Goal: Information Seeking & Learning: Find specific fact

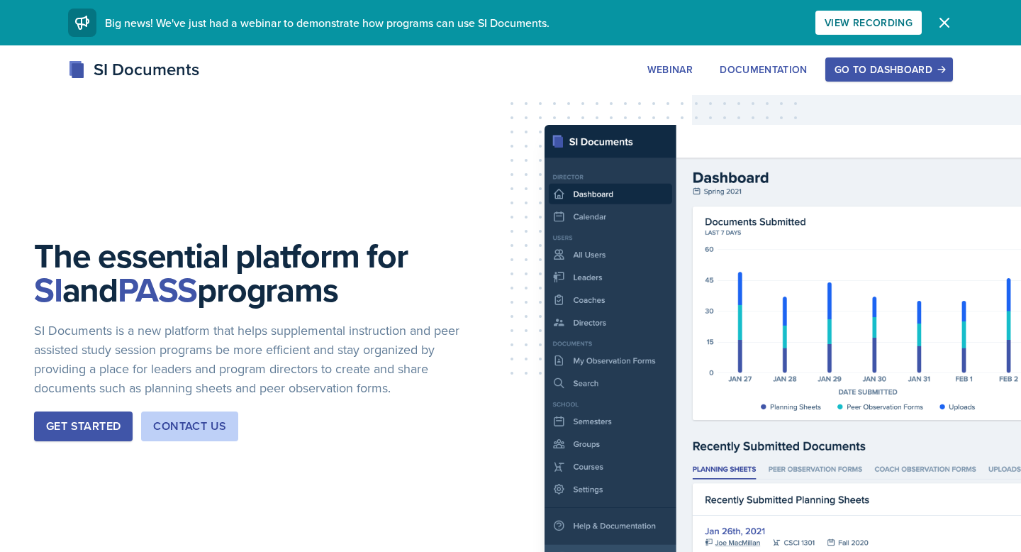
click at [863, 73] on div "Go to Dashboard" at bounding box center [889, 69] width 109 height 11
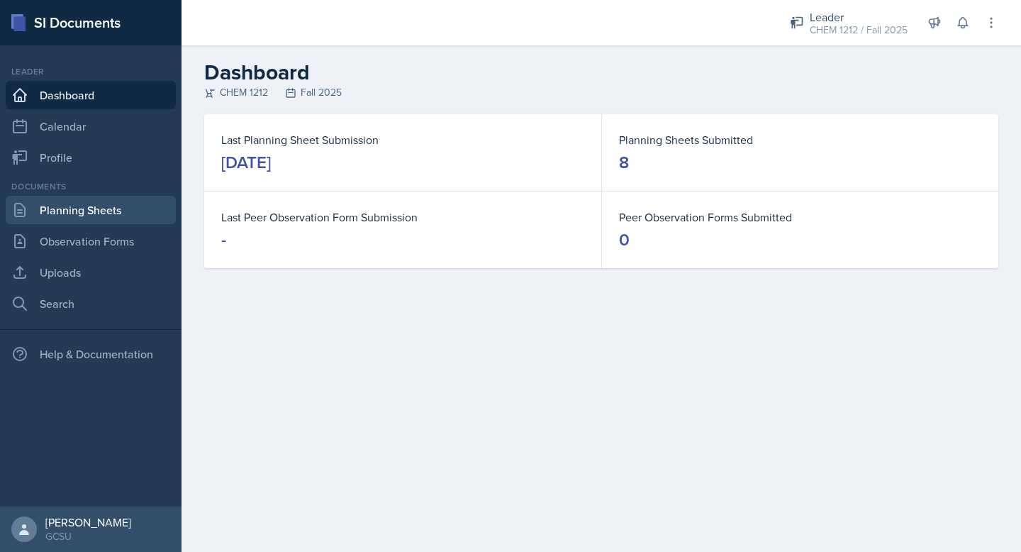
click at [109, 216] on link "Planning Sheets" at bounding box center [91, 210] width 170 height 28
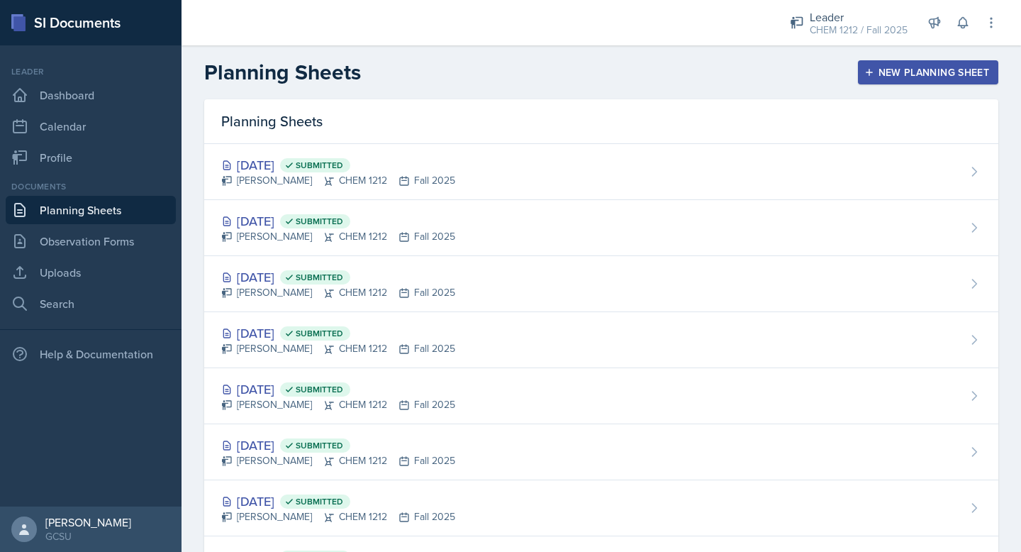
click at [907, 86] on header "Planning Sheets New Planning Sheet" at bounding box center [602, 72] width 840 height 54
click at [904, 77] on div "New Planning Sheet" at bounding box center [928, 72] width 122 height 11
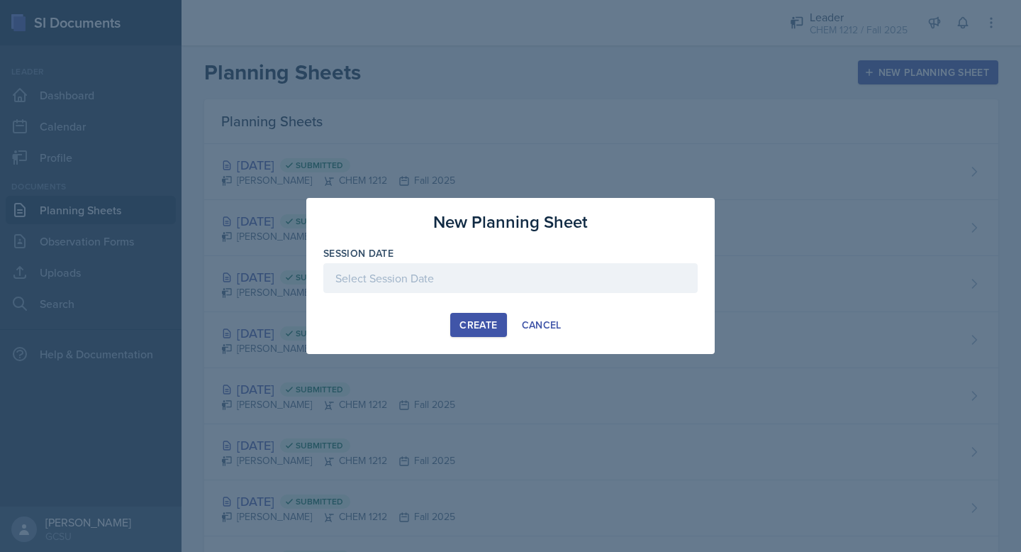
click at [503, 274] on div at bounding box center [510, 278] width 375 height 30
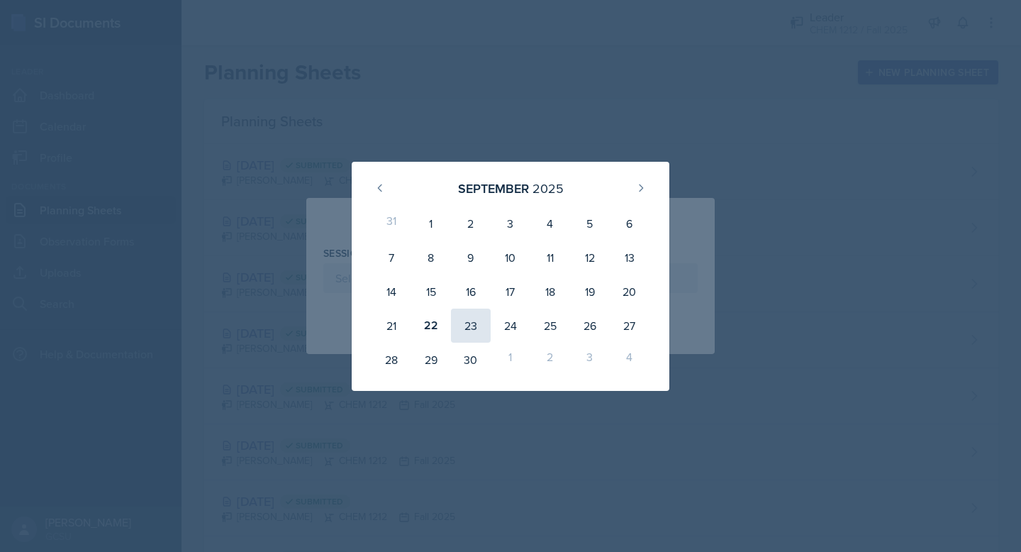
click at [467, 324] on div "23" at bounding box center [471, 326] width 40 height 34
type input "[DATE]"
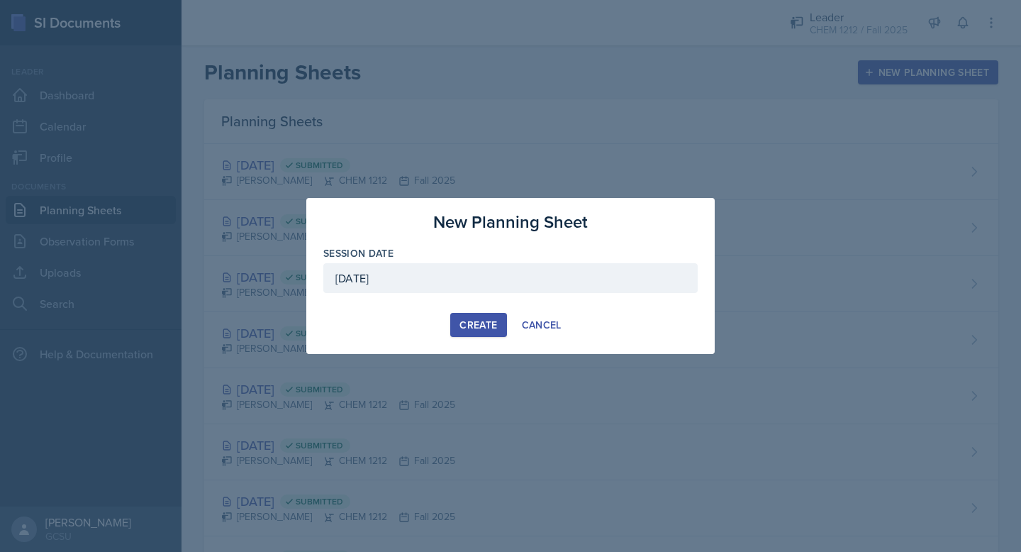
click at [475, 321] on div "Create" at bounding box center [479, 324] width 38 height 11
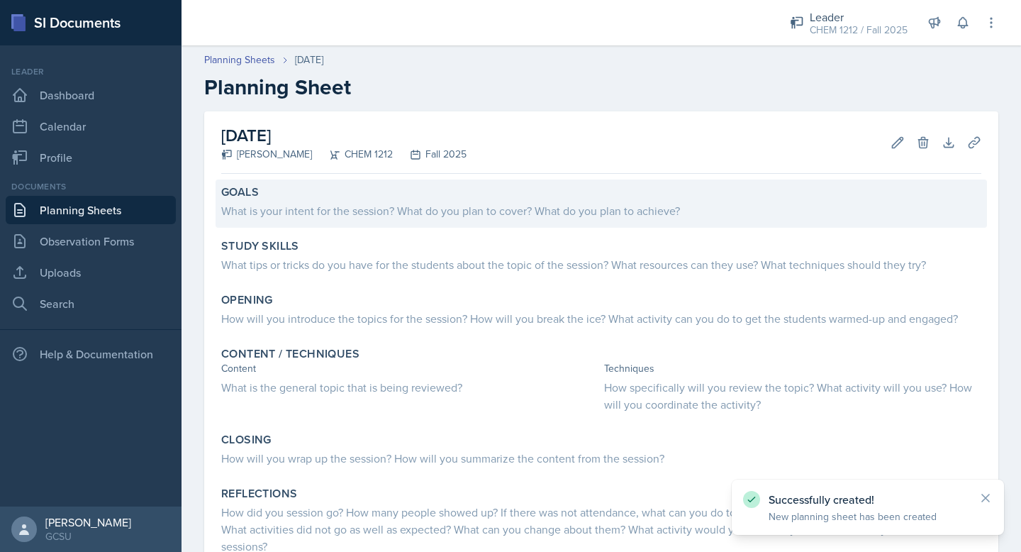
click at [303, 214] on div "What is your intent for the session? What do you plan to cover? What do you pla…" at bounding box center [601, 210] width 760 height 17
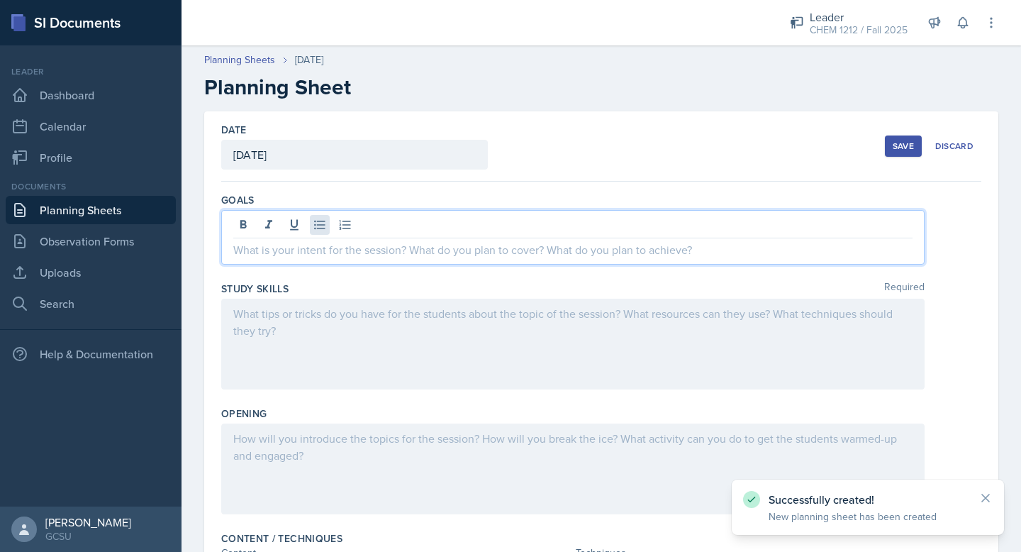
click at [316, 233] on div at bounding box center [573, 237] width 704 height 55
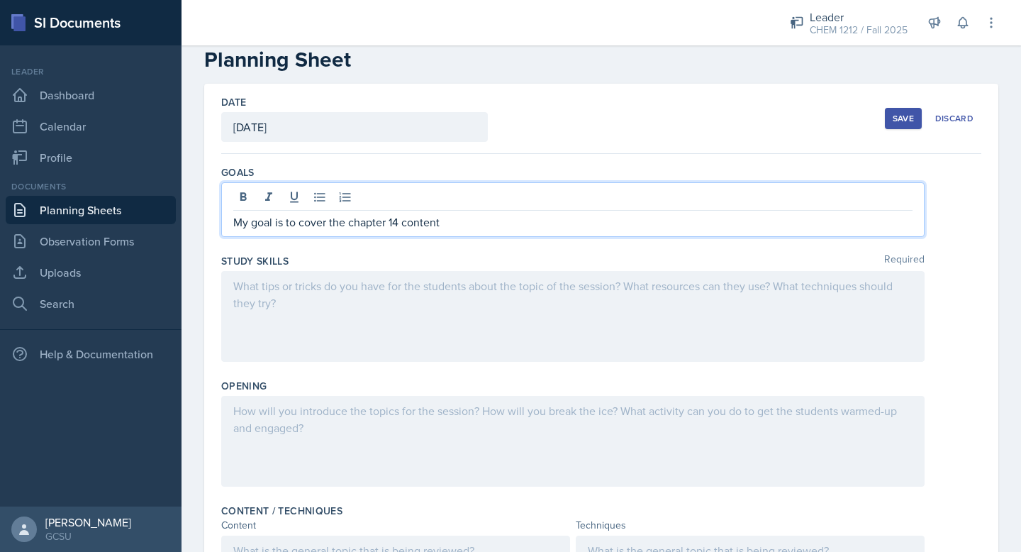
scroll to position [29, 0]
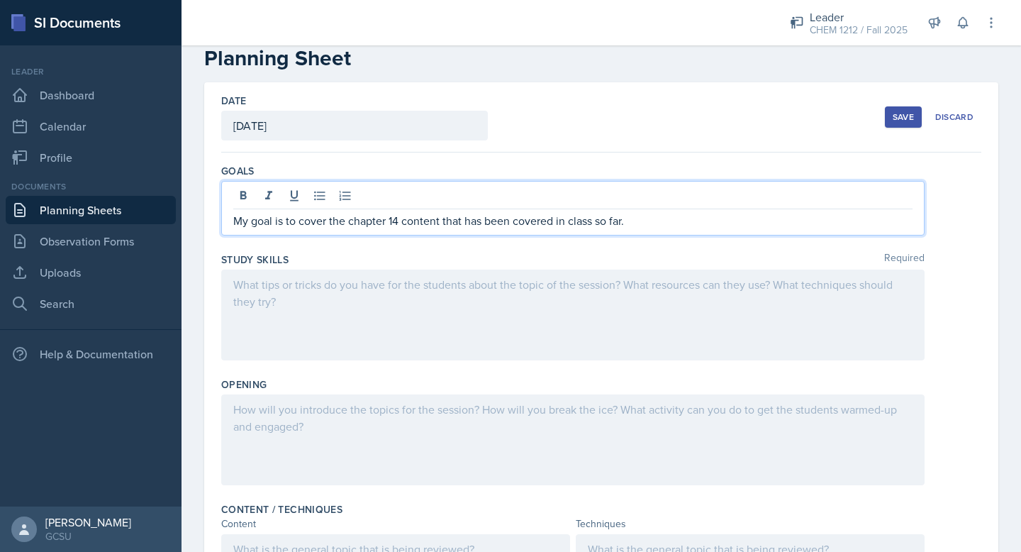
click at [382, 282] on div at bounding box center [573, 315] width 704 height 91
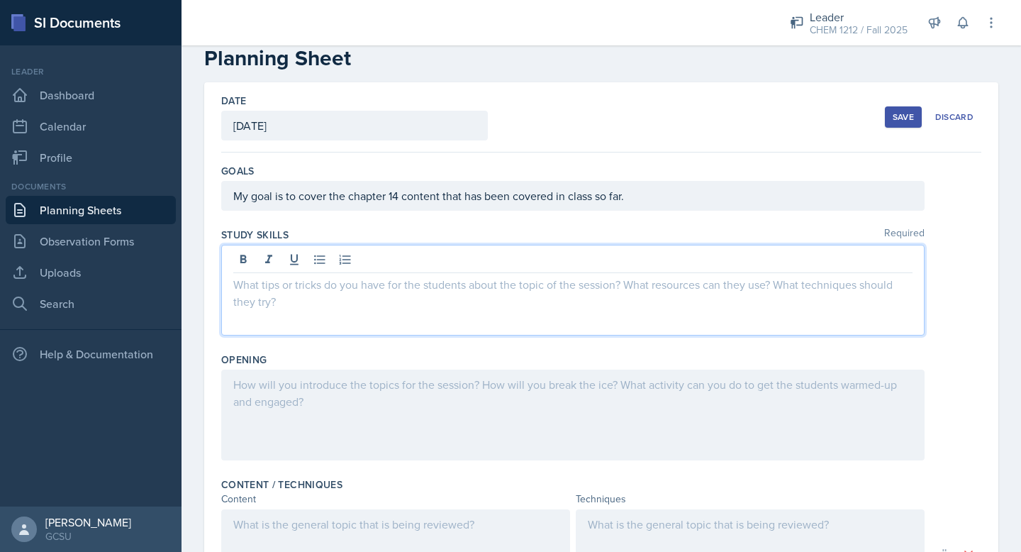
scroll to position [4, 0]
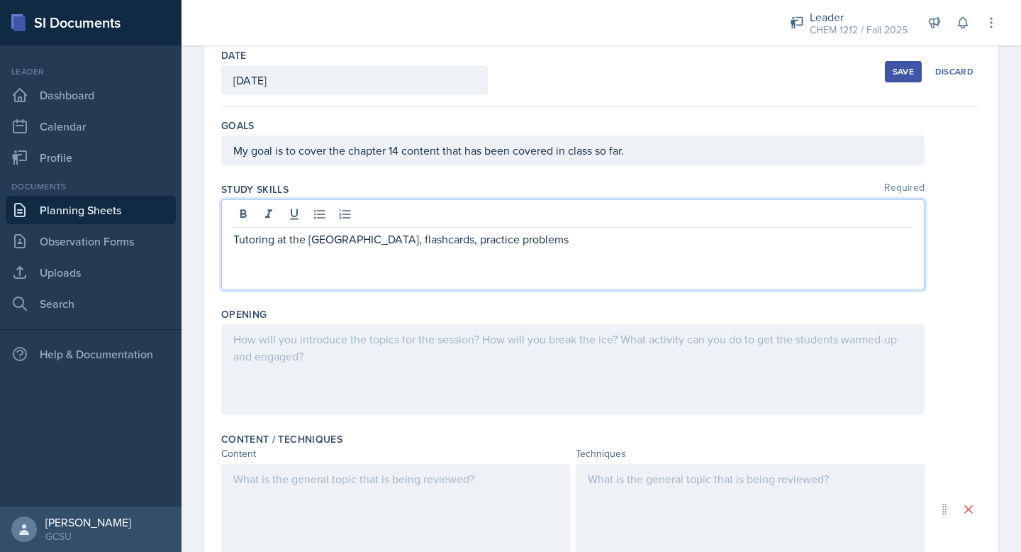
click at [364, 343] on p at bounding box center [573, 339] width 680 height 17
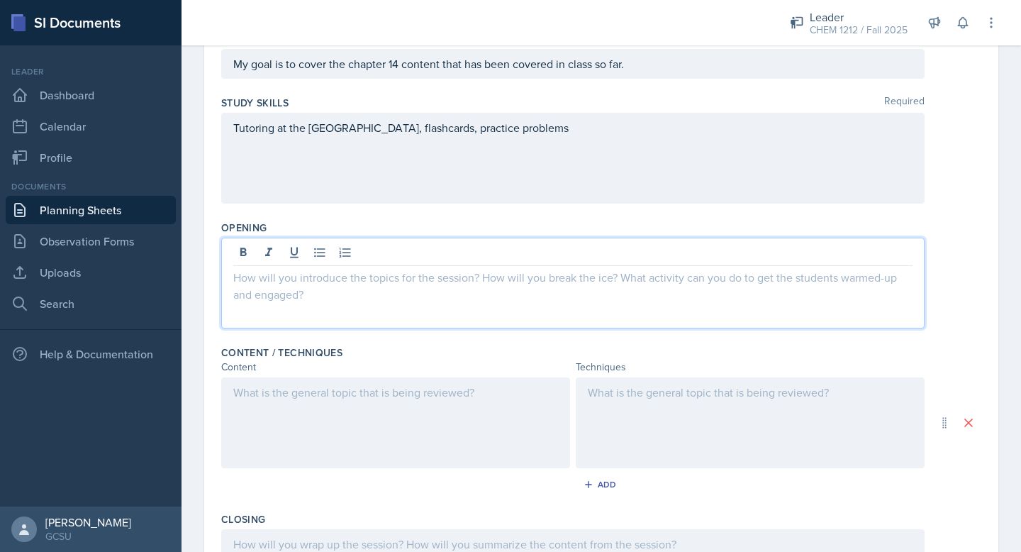
scroll to position [164, 0]
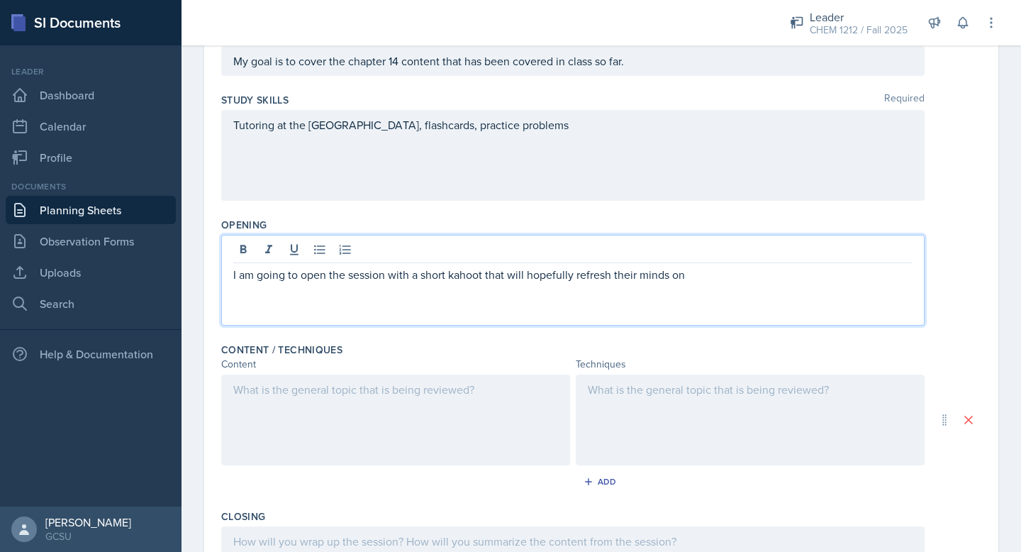
click at [487, 276] on p "I am going to open the session with a short kahoot that will hopefully refresh …" at bounding box center [573, 274] width 680 height 17
click at [789, 275] on p "I am going to open the session with a short kahoot (5 questions) that will hope…" at bounding box center [573, 274] width 680 height 17
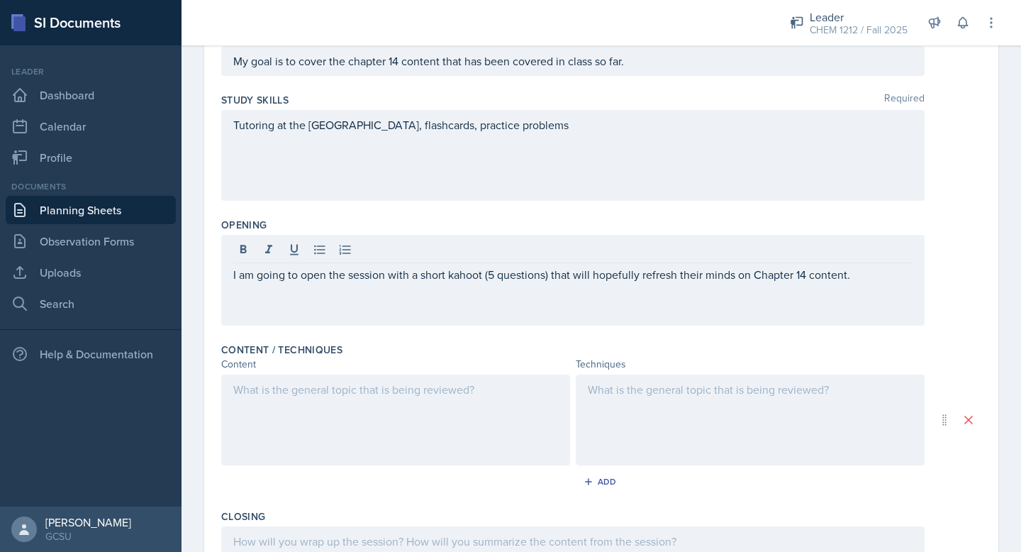
click at [470, 405] on div at bounding box center [395, 420] width 349 height 91
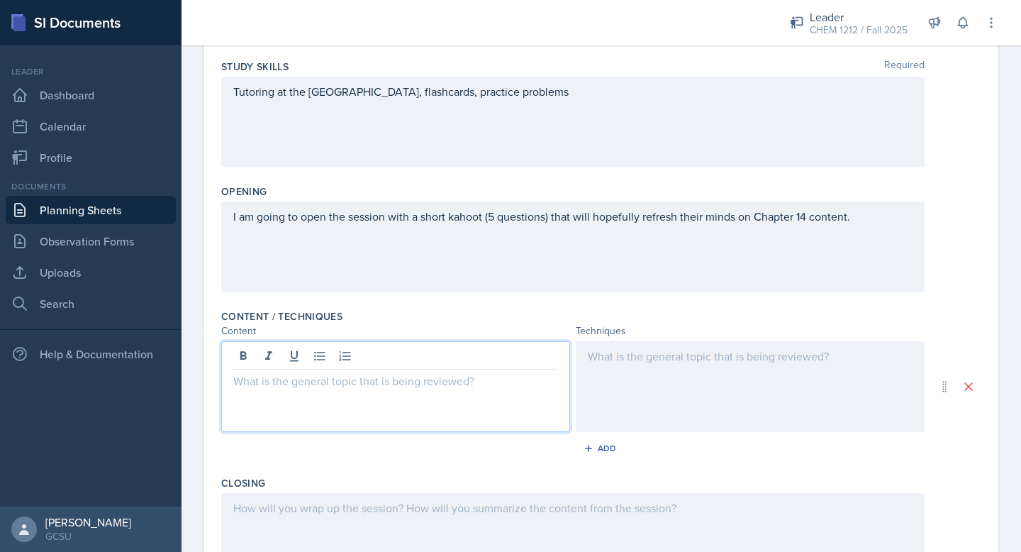
scroll to position [411, 0]
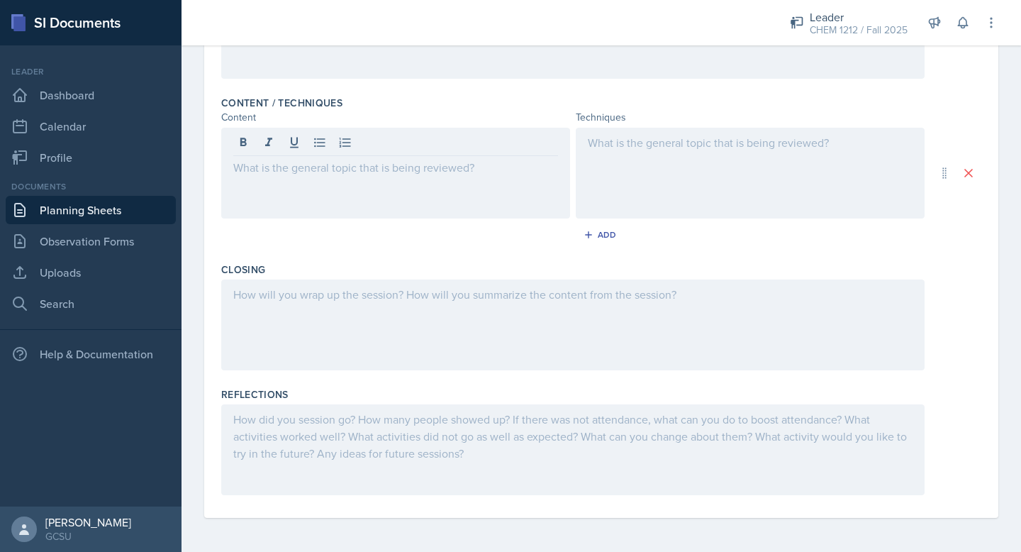
click at [374, 317] on div at bounding box center [573, 324] width 704 height 91
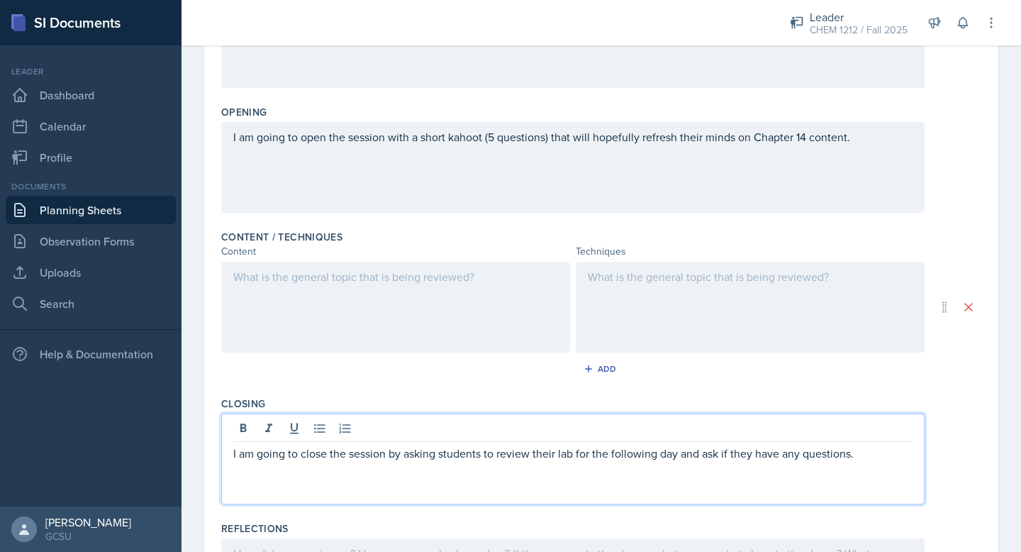
scroll to position [256, 0]
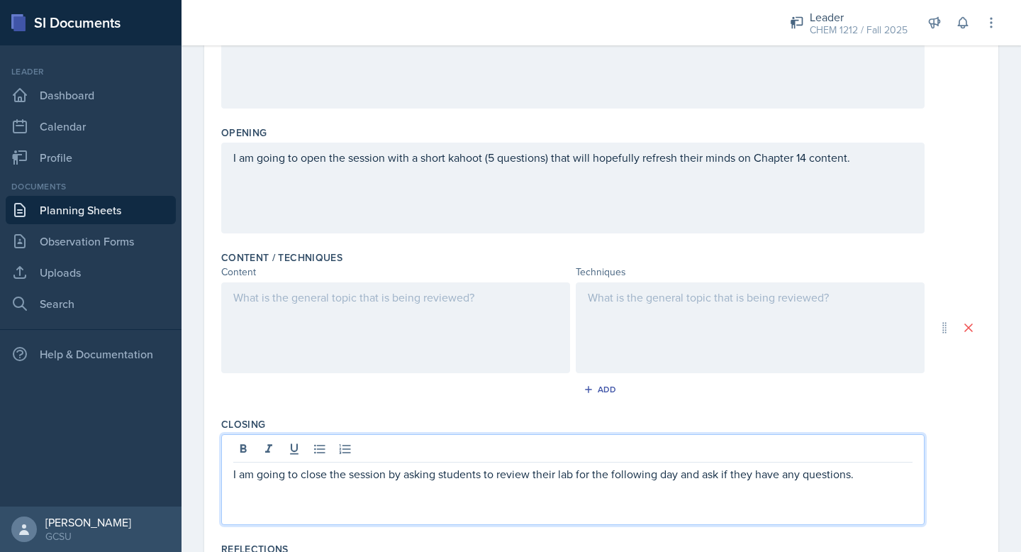
click at [367, 184] on div "I am going to open the session with a short kahoot (5 questions) that will hope…" at bounding box center [573, 188] width 704 height 91
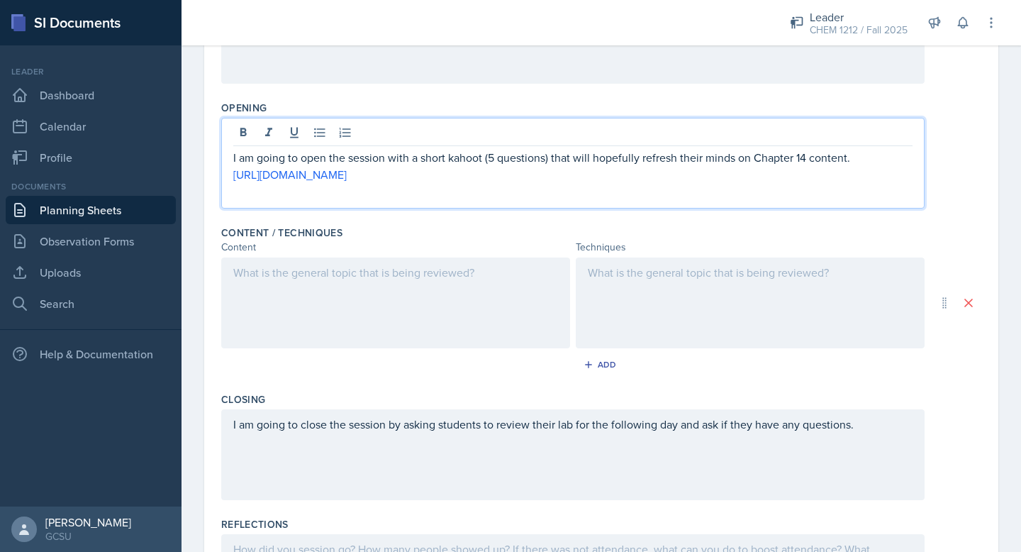
drag, startPoint x: 655, startPoint y: 173, endPoint x: 215, endPoint y: 181, distance: 439.8
click at [215, 181] on div "Date [DATE] [DATE] 31 1 2 3 4 5 6 7 8 9 10 11 12 13 14 15 16 17 18 19 20 21 22 …" at bounding box center [601, 238] width 794 height 817
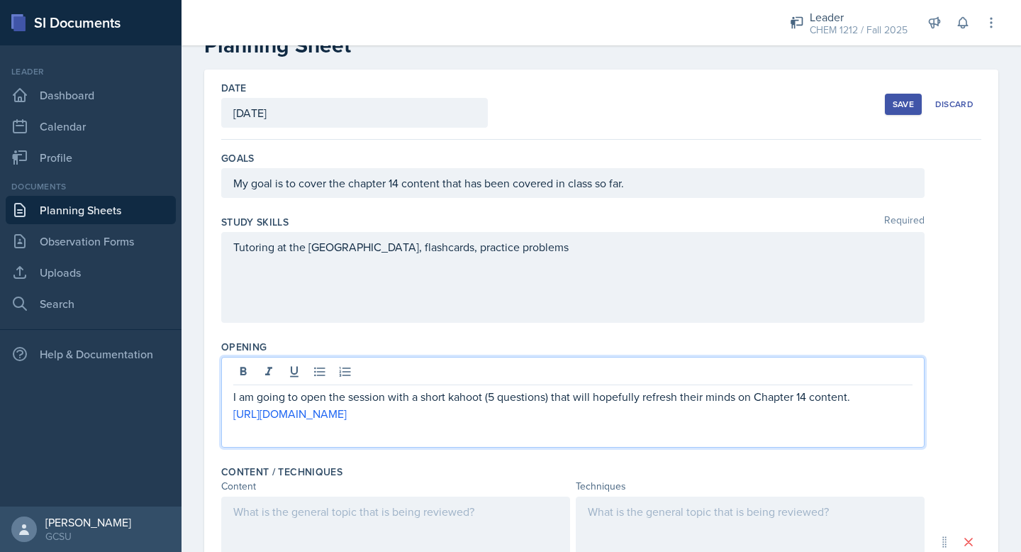
scroll to position [5, 0]
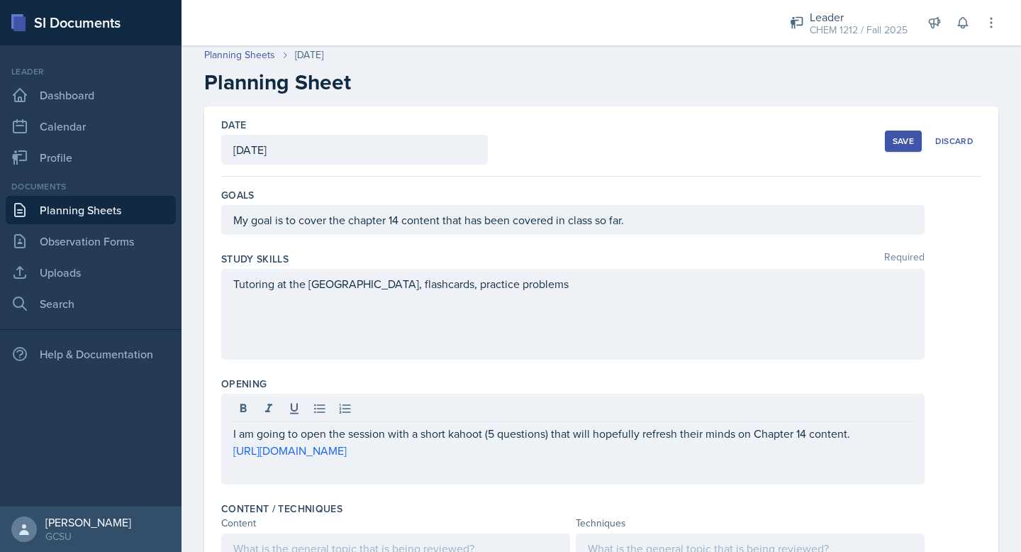
click at [898, 148] on button "Save" at bounding box center [903, 141] width 37 height 21
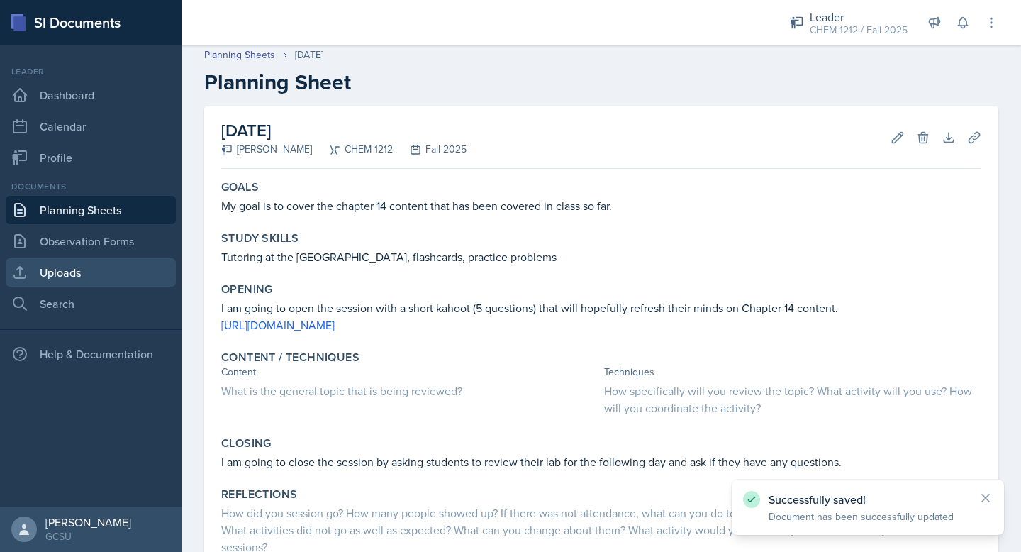
click at [78, 276] on link "Uploads" at bounding box center [91, 272] width 170 height 28
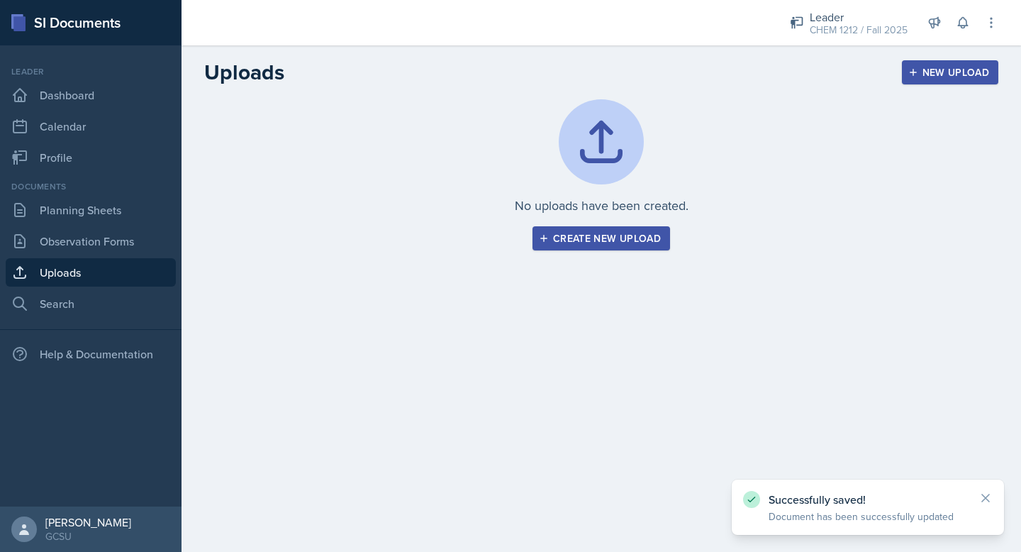
click at [611, 243] on div "Create new upload" at bounding box center [601, 238] width 119 height 11
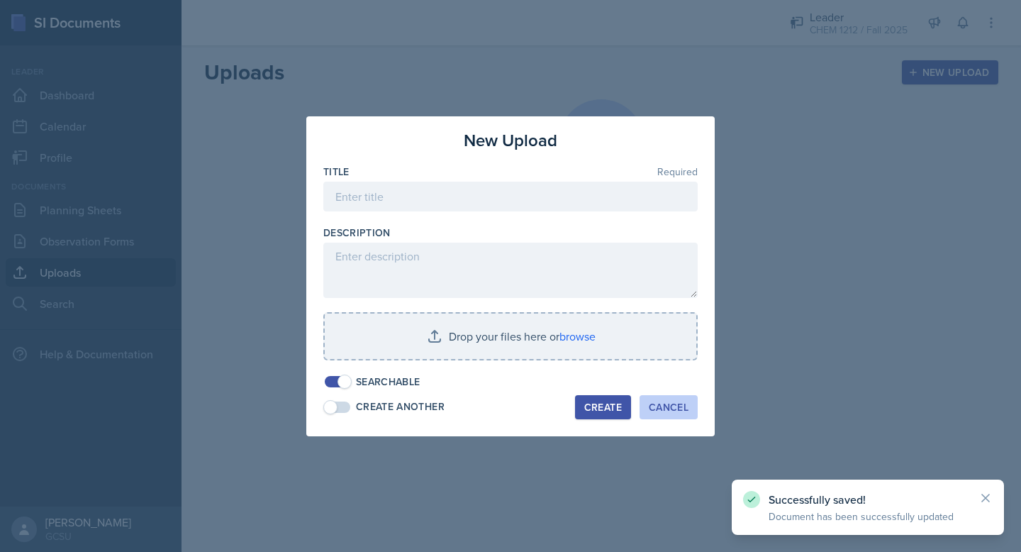
click at [670, 399] on button "Cancel" at bounding box center [669, 407] width 58 height 24
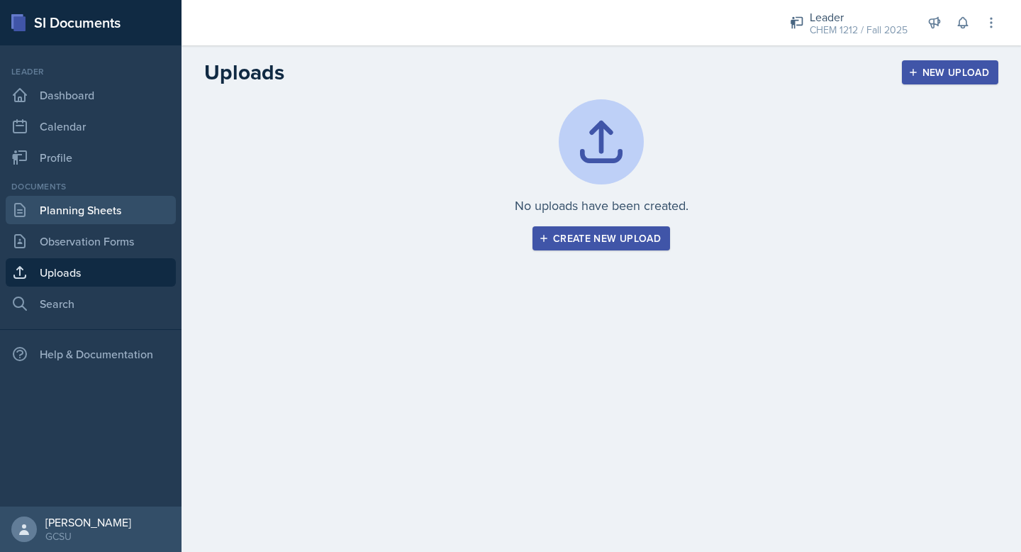
click at [67, 221] on link "Planning Sheets" at bounding box center [91, 210] width 170 height 28
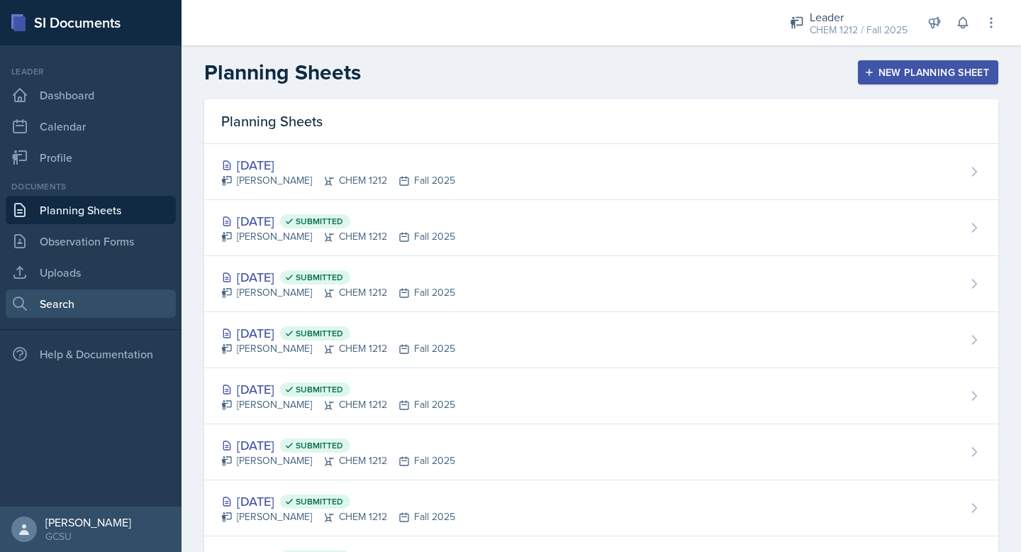
click at [68, 301] on link "Search" at bounding box center [91, 303] width 170 height 28
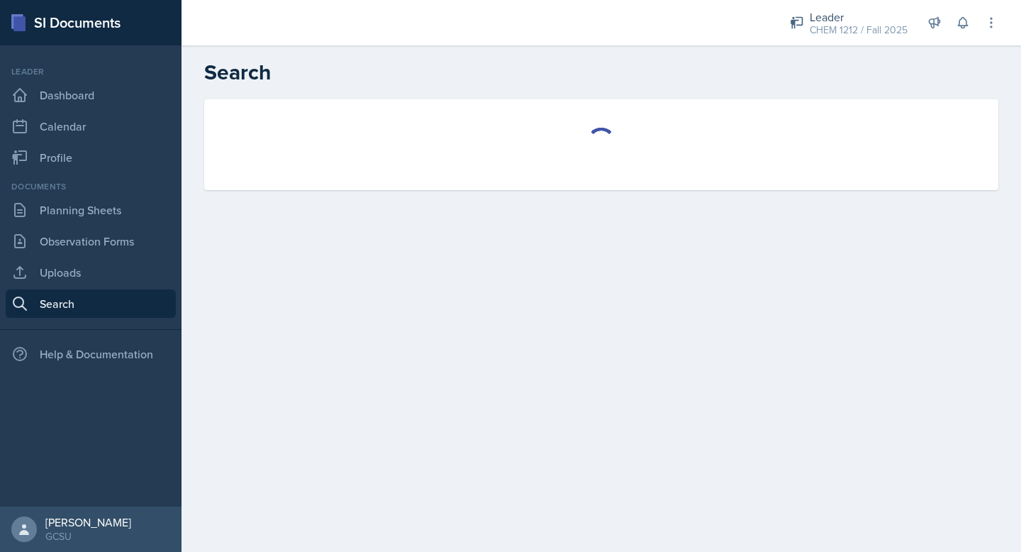
select select "all"
select select "1"
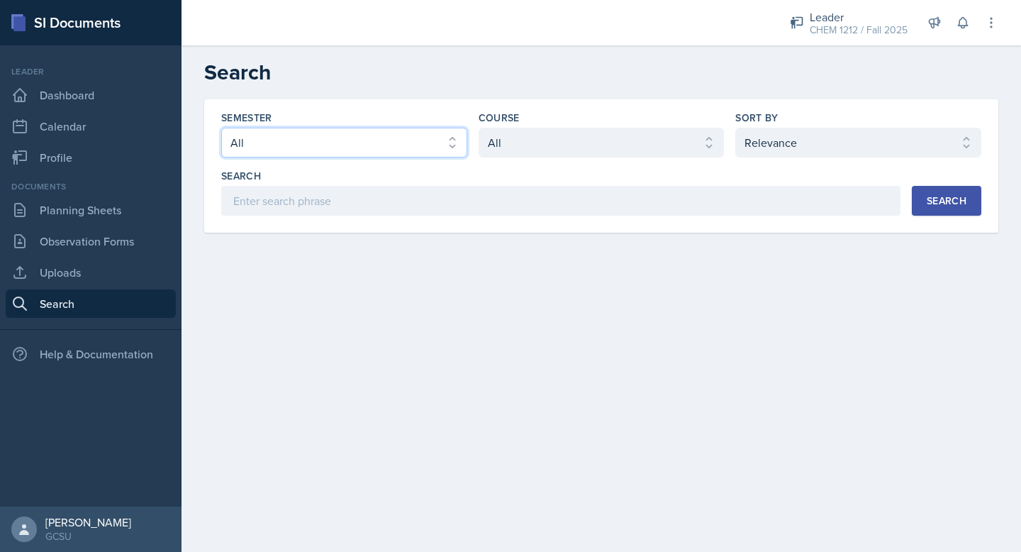
click at [388, 142] on select "Select semester All Fall 2025 Spring 2025 Fall 2024 Spring 2024 Fall 2023 Sprin…" at bounding box center [344, 143] width 246 height 30
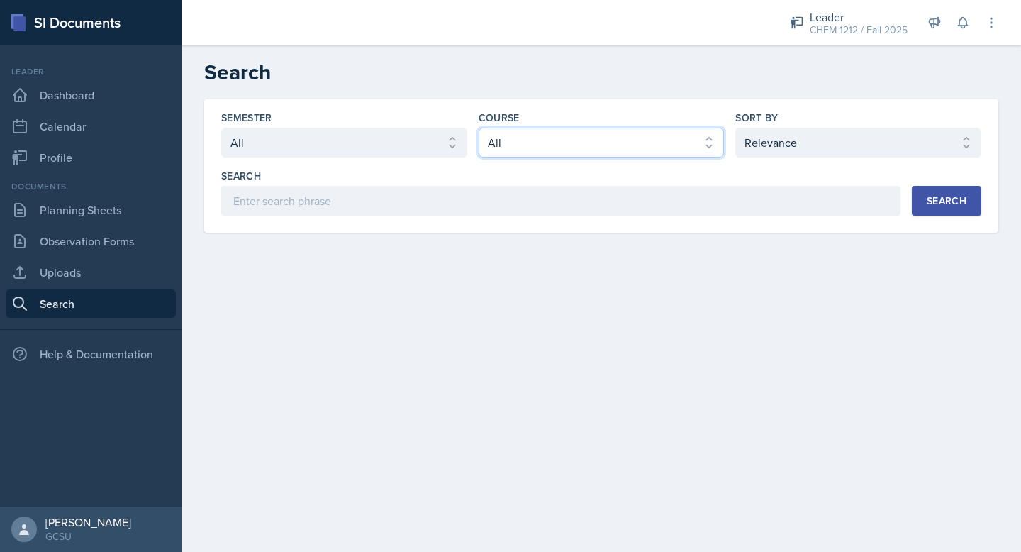
click at [524, 138] on select "Select course All ACCT 3101 ACCT 3102 ASTR 1000 BIOL 1100 BIOL 1107 BIOL 1108 B…" at bounding box center [602, 143] width 246 height 30
select select "840ce5bb-29bd-4780-9b51-cd9a06060640"
click at [479, 128] on select "Select course All ACCT 3101 ACCT 3102 ASTR 1000 BIOL 1100 BIOL 1107 BIOL 1108 B…" at bounding box center [602, 143] width 246 height 30
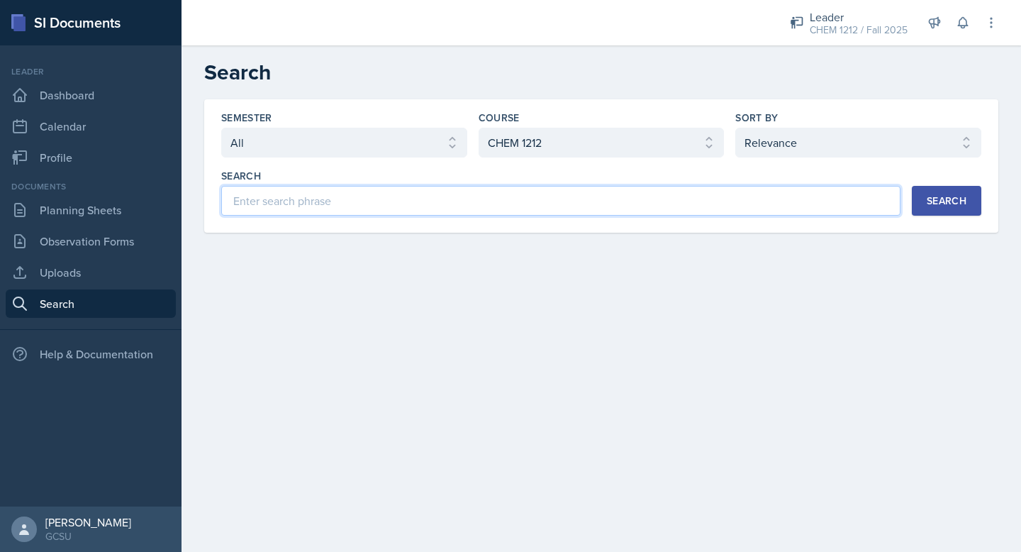
click at [438, 192] on input at bounding box center [561, 201] width 680 height 30
type input "rates"
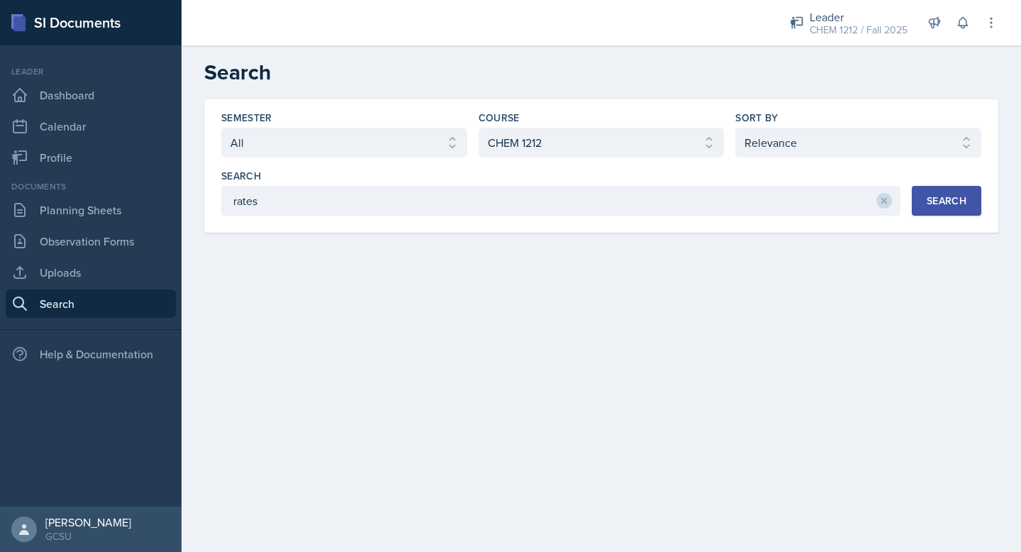
click at [953, 199] on div "Search" at bounding box center [947, 200] width 40 height 11
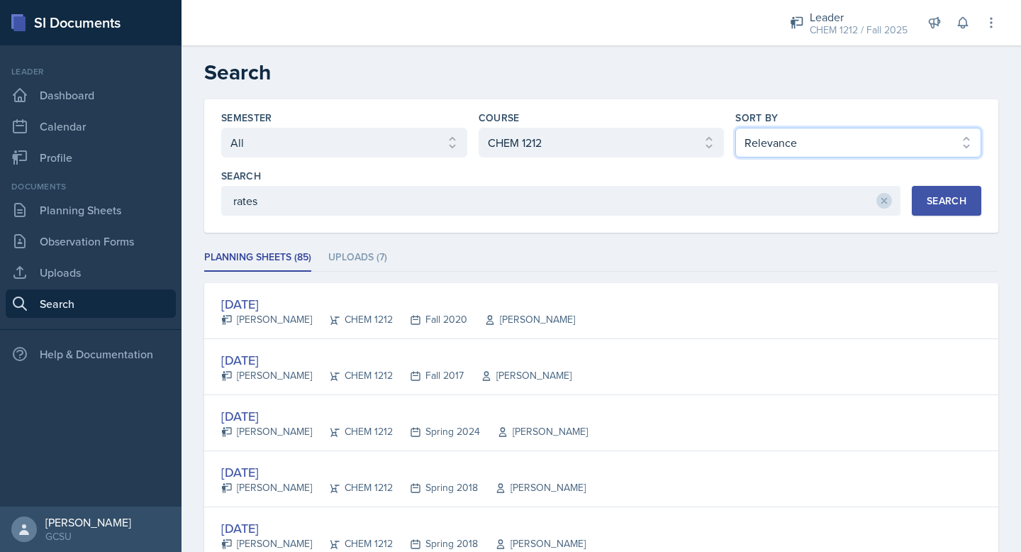
click at [802, 145] on select "Select sort by Relevance Document Date (Asc) Document Date (Desc)" at bounding box center [859, 143] width 246 height 30
click at [736, 128] on select "Select sort by Relevance Document Date (Asc) Document Date (Desc)" at bounding box center [859, 143] width 246 height 30
click at [347, 263] on li "Uploads (7)" at bounding box center [357, 258] width 59 height 28
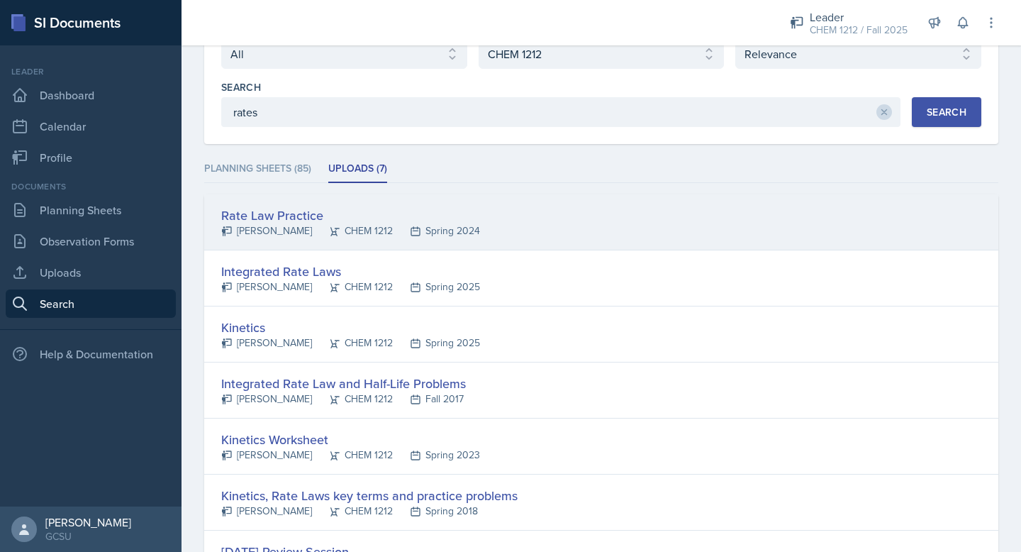
scroll to position [122, 0]
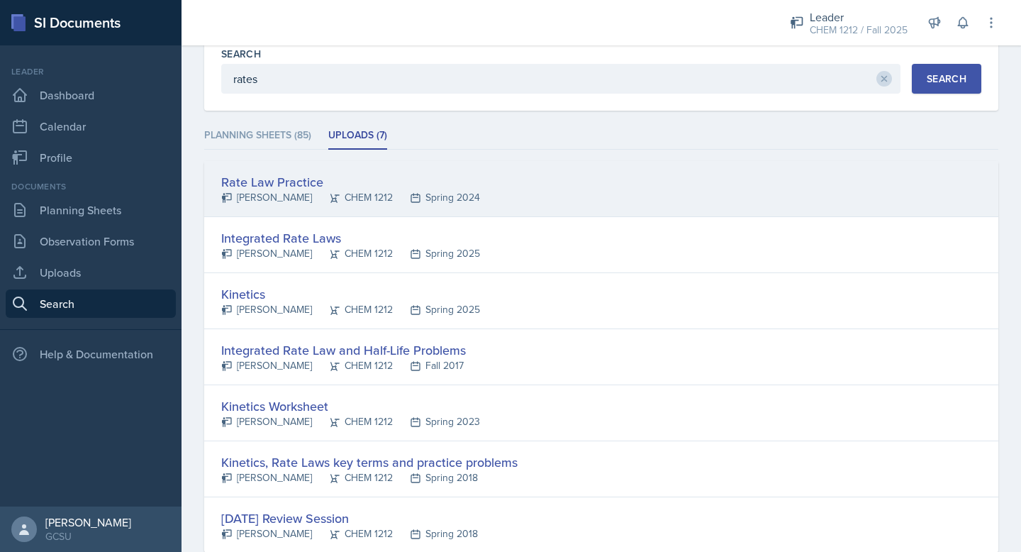
click at [266, 181] on div "Rate Law Practice" at bounding box center [350, 181] width 259 height 19
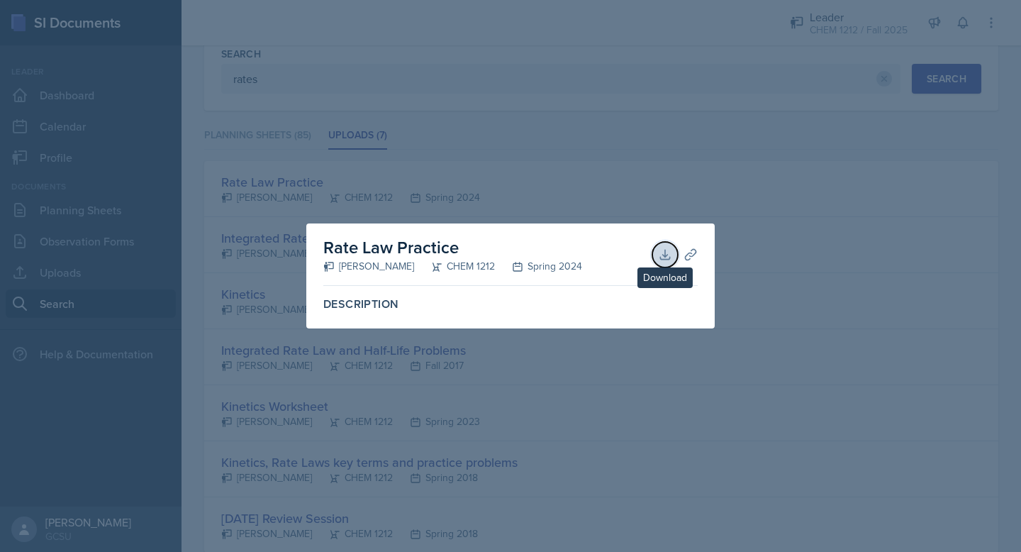
click at [664, 253] on icon at bounding box center [665, 255] width 14 height 14
click at [617, 180] on div at bounding box center [510, 276] width 1021 height 552
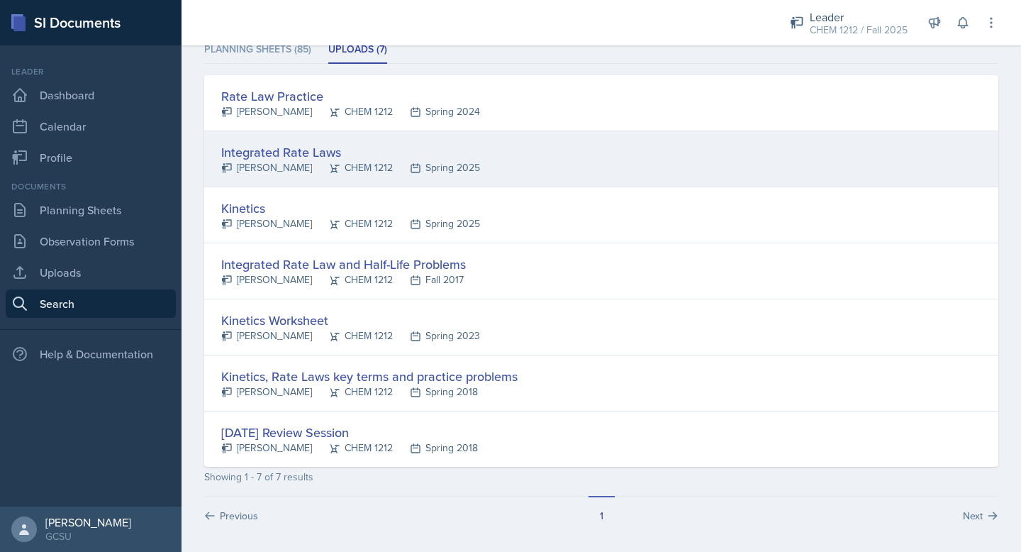
scroll to position [213, 0]
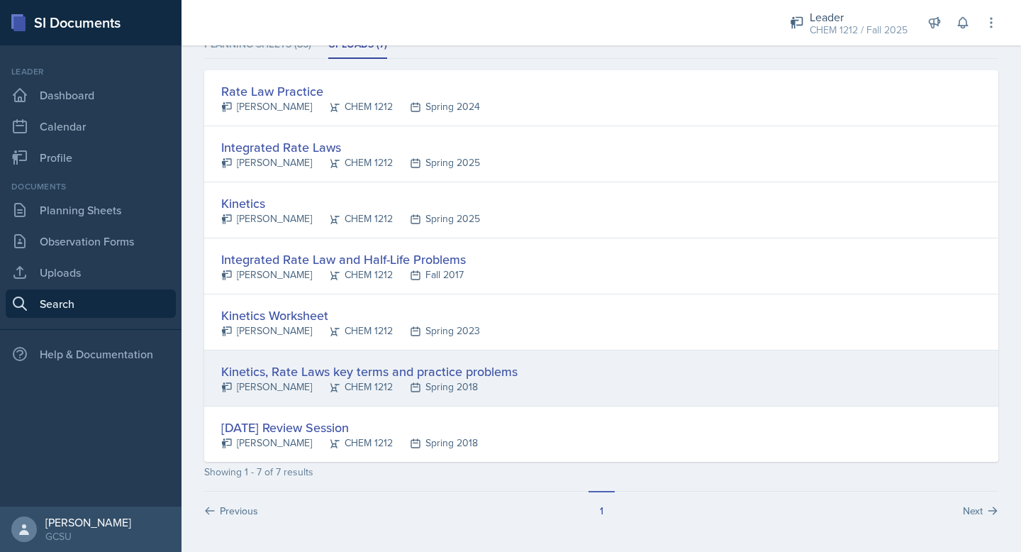
click at [278, 375] on div "Kinetics, Rate Laws key terms and practice problems" at bounding box center [369, 371] width 296 height 19
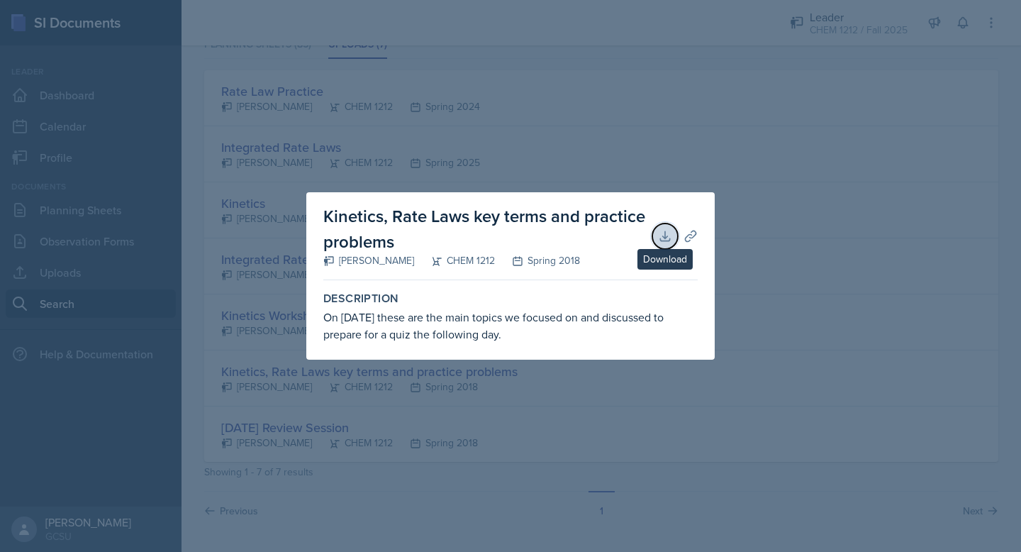
click at [663, 235] on icon at bounding box center [665, 236] width 14 height 14
click at [664, 74] on div at bounding box center [510, 276] width 1021 height 552
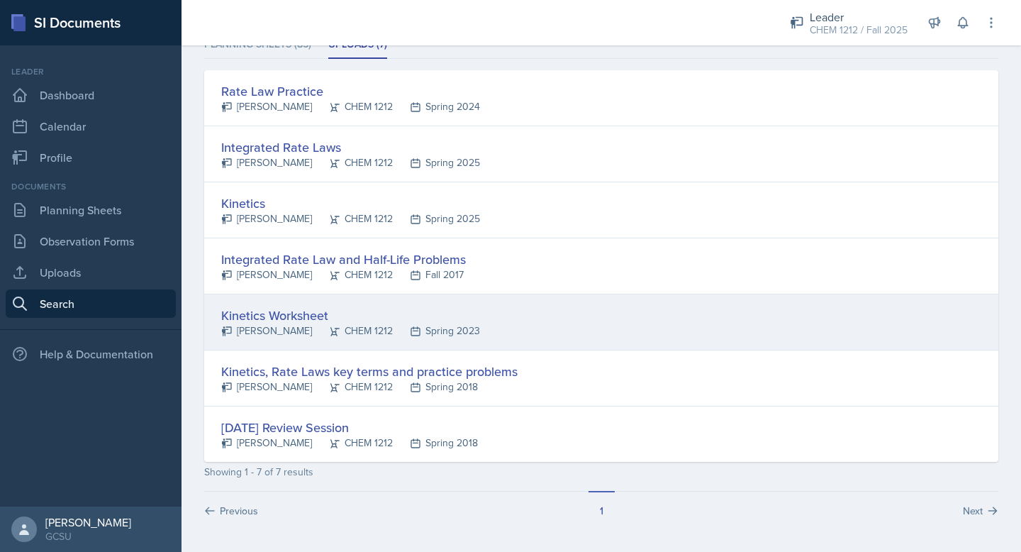
click at [272, 316] on div "Kinetics Worksheet" at bounding box center [350, 315] width 259 height 19
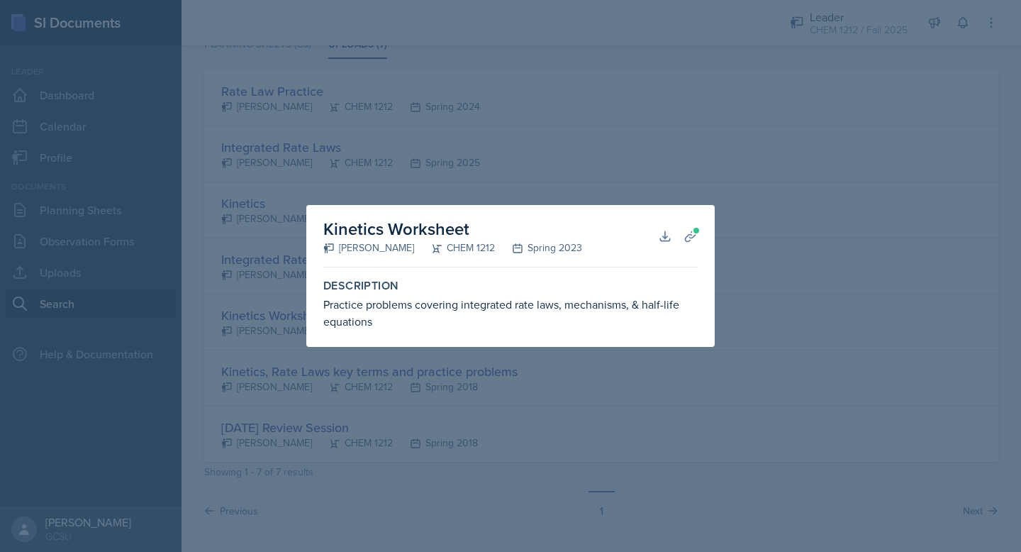
click at [554, 104] on div at bounding box center [510, 276] width 1021 height 552
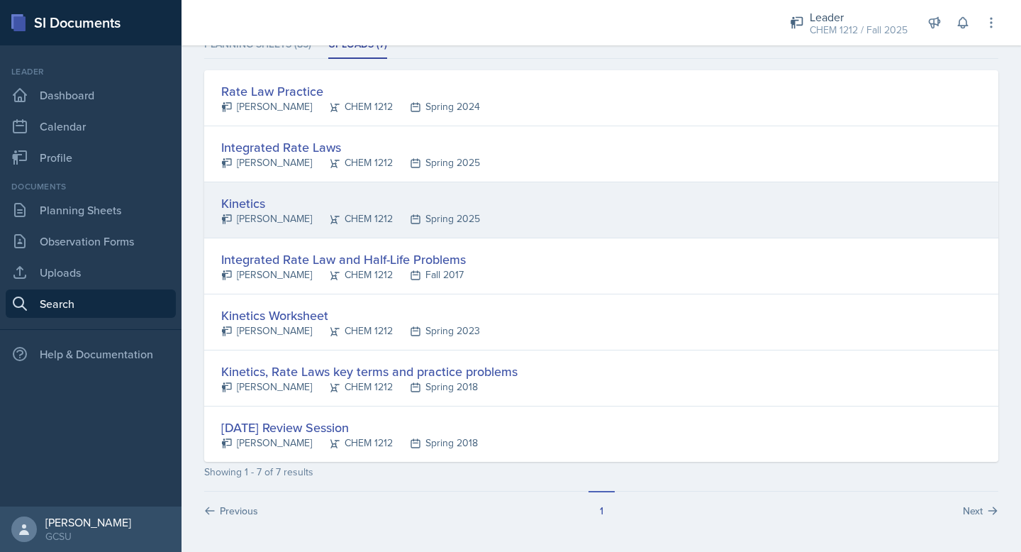
click at [256, 188] on div "Kinetics [PERSON_NAME] CHEM 1212 Spring 2025" at bounding box center [601, 210] width 794 height 56
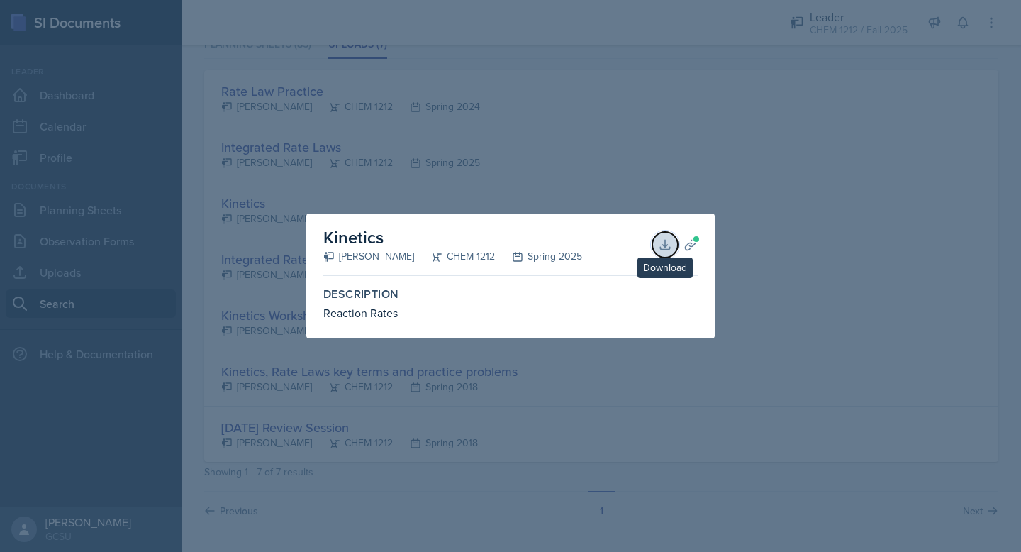
click at [663, 243] on icon at bounding box center [665, 245] width 14 height 14
